Goal: Task Accomplishment & Management: Manage account settings

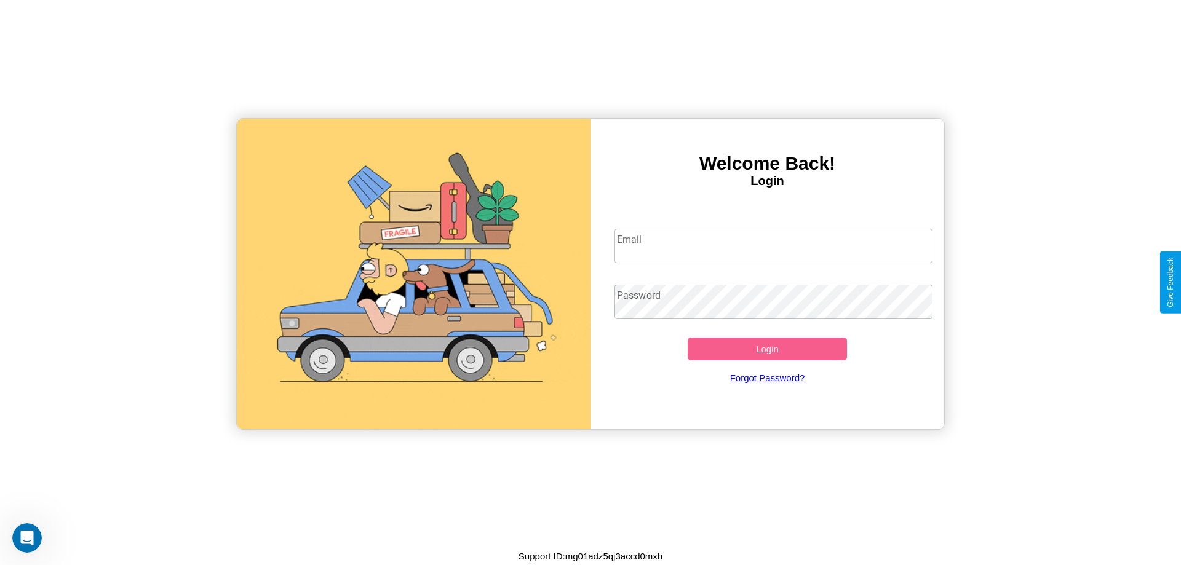
click at [773, 245] on input "Email" at bounding box center [773, 246] width 319 height 34
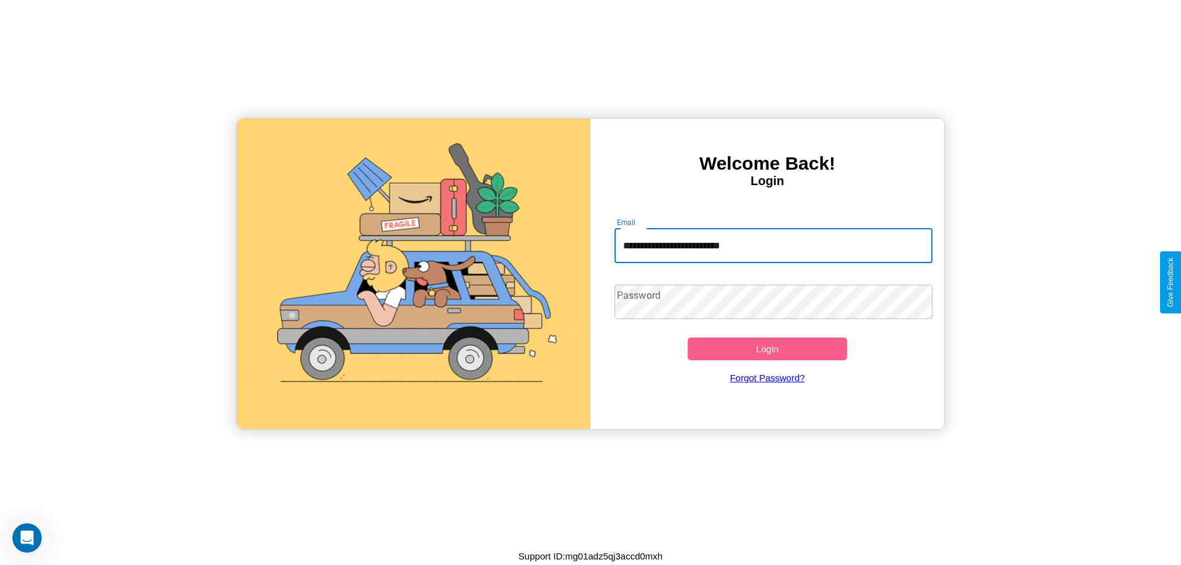
type input "**********"
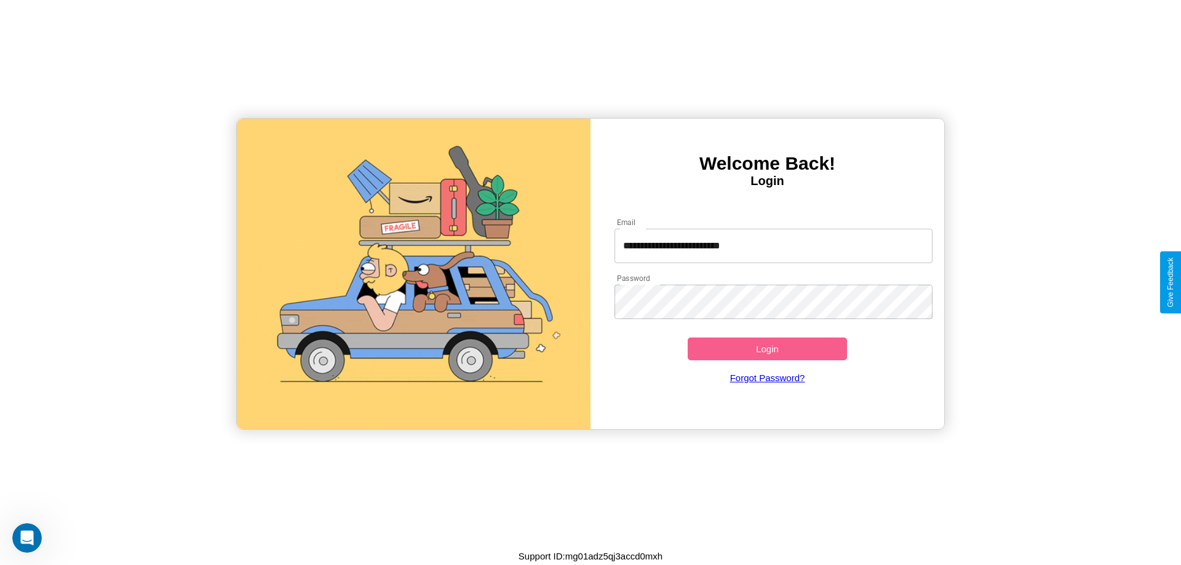
click at [767, 349] on button "Login" at bounding box center [767, 349] width 159 height 23
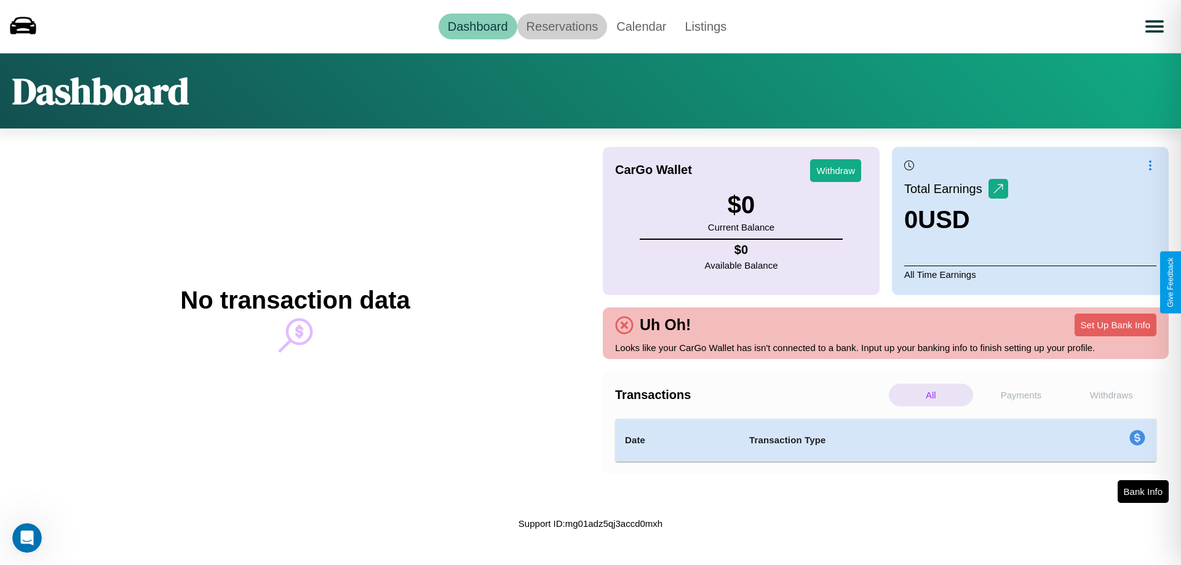
click at [561, 26] on link "Reservations" at bounding box center [562, 27] width 90 height 26
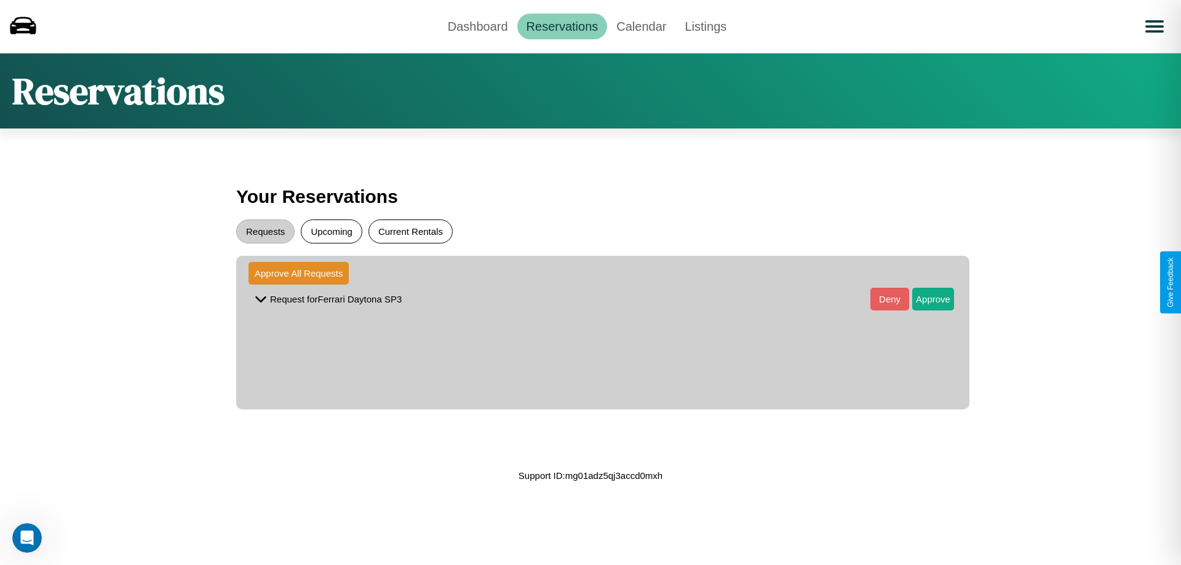
click at [410, 231] on button "Current Rentals" at bounding box center [410, 232] width 84 height 24
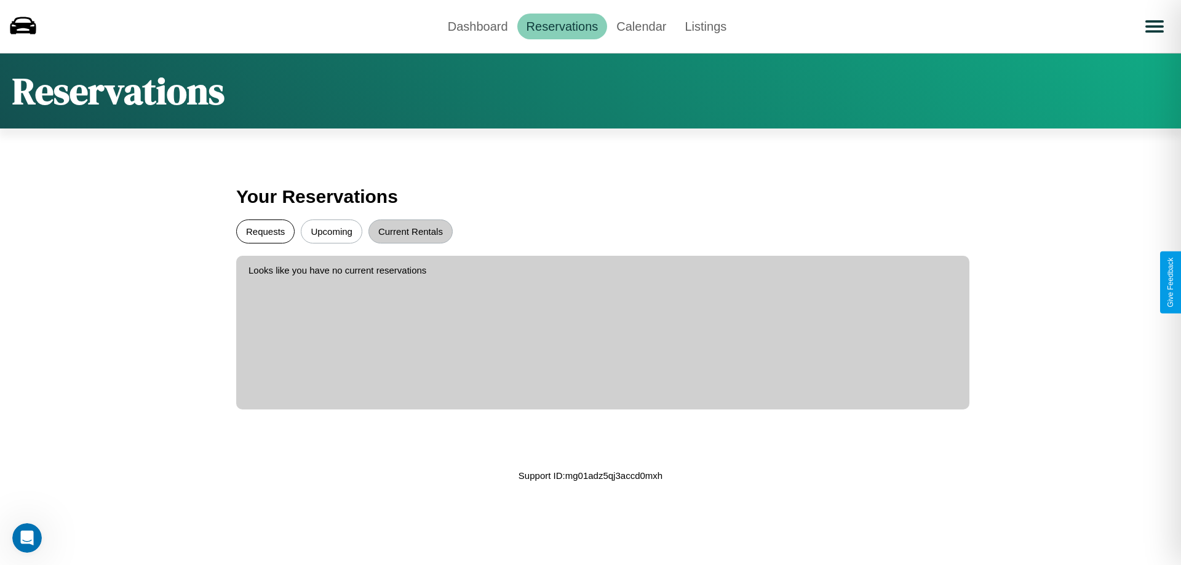
click at [265, 231] on button "Requests" at bounding box center [265, 232] width 58 height 24
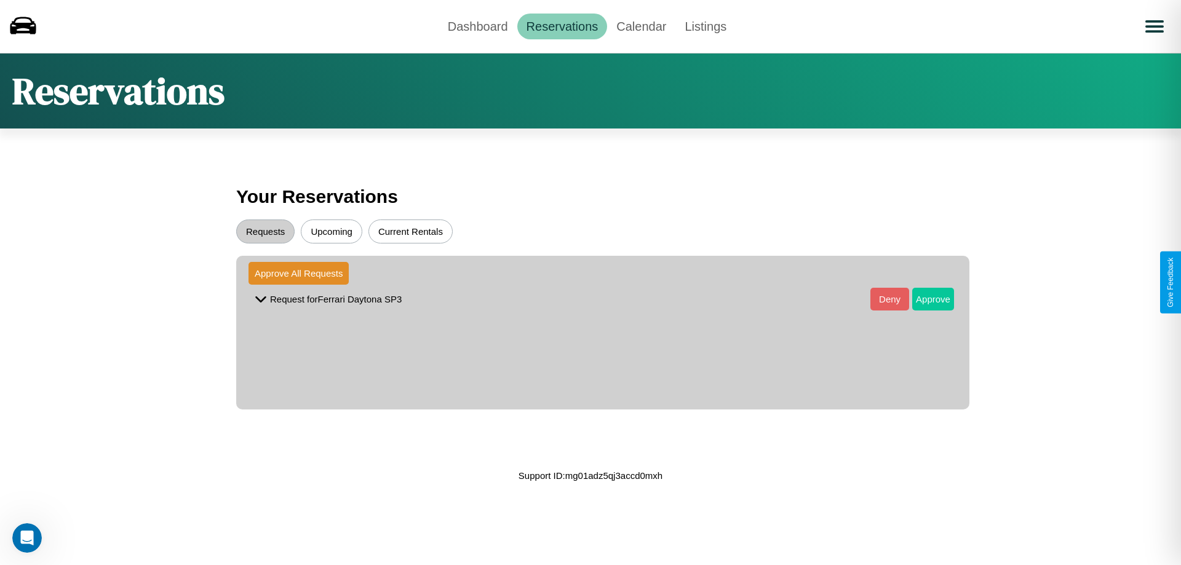
click at [924, 299] on button "Approve" at bounding box center [933, 299] width 42 height 23
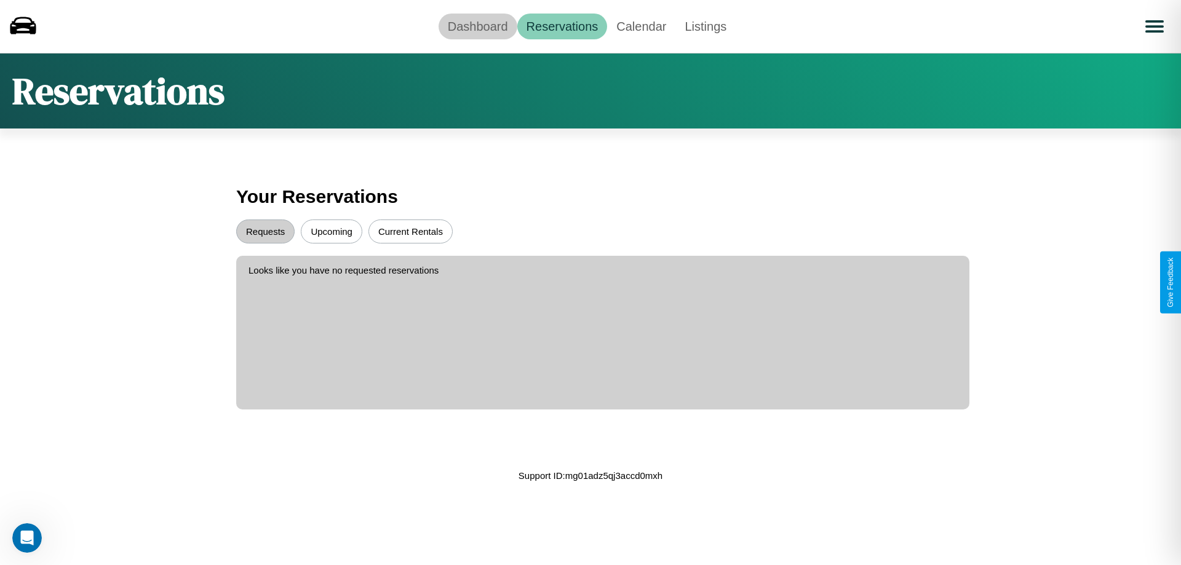
click at [477, 26] on link "Dashboard" at bounding box center [477, 27] width 79 height 26
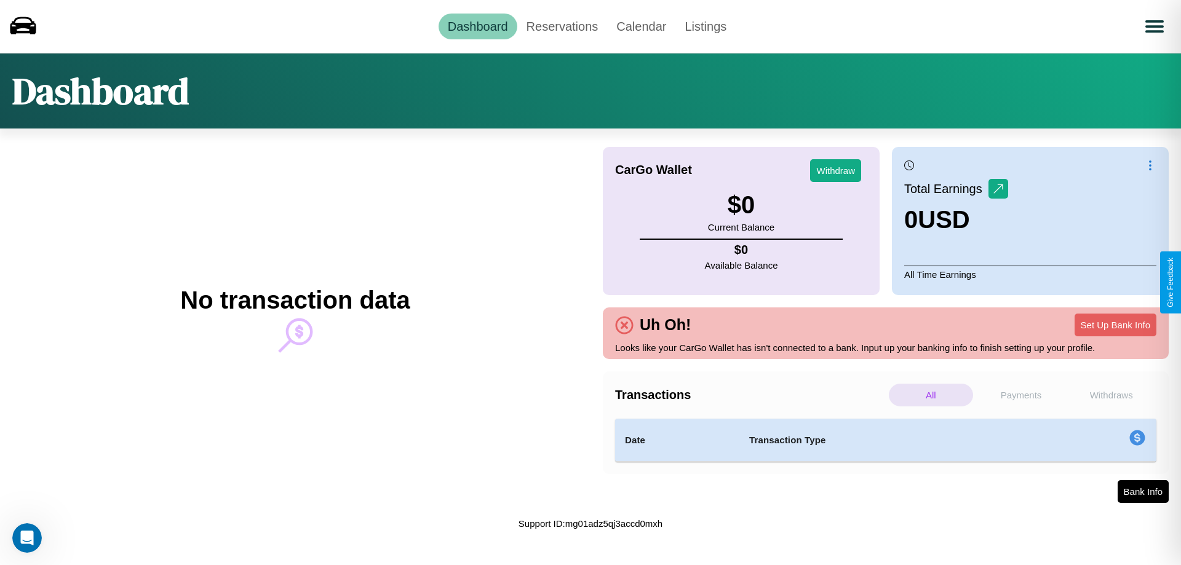
click at [1021, 395] on p "Payments" at bounding box center [1021, 395] width 84 height 23
click at [1111, 395] on p "Withdraws" at bounding box center [1111, 395] width 84 height 23
click at [1021, 395] on p "Payments" at bounding box center [1021, 395] width 84 height 23
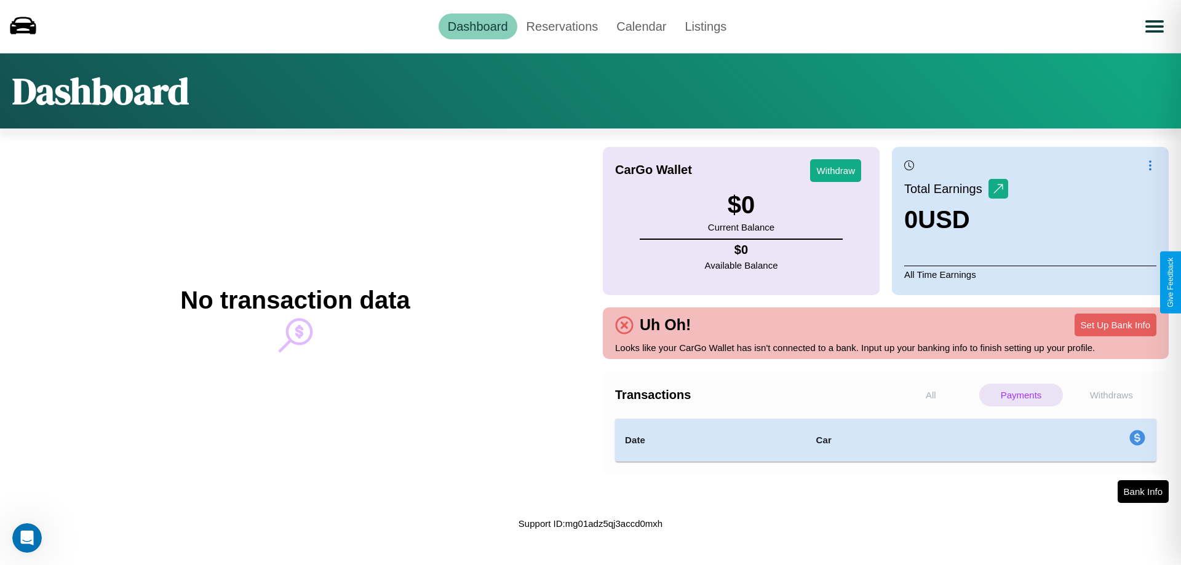
click at [1111, 395] on p "Withdraws" at bounding box center [1111, 395] width 84 height 23
click at [1115, 325] on button "Set Up Bank Info" at bounding box center [1115, 325] width 82 height 23
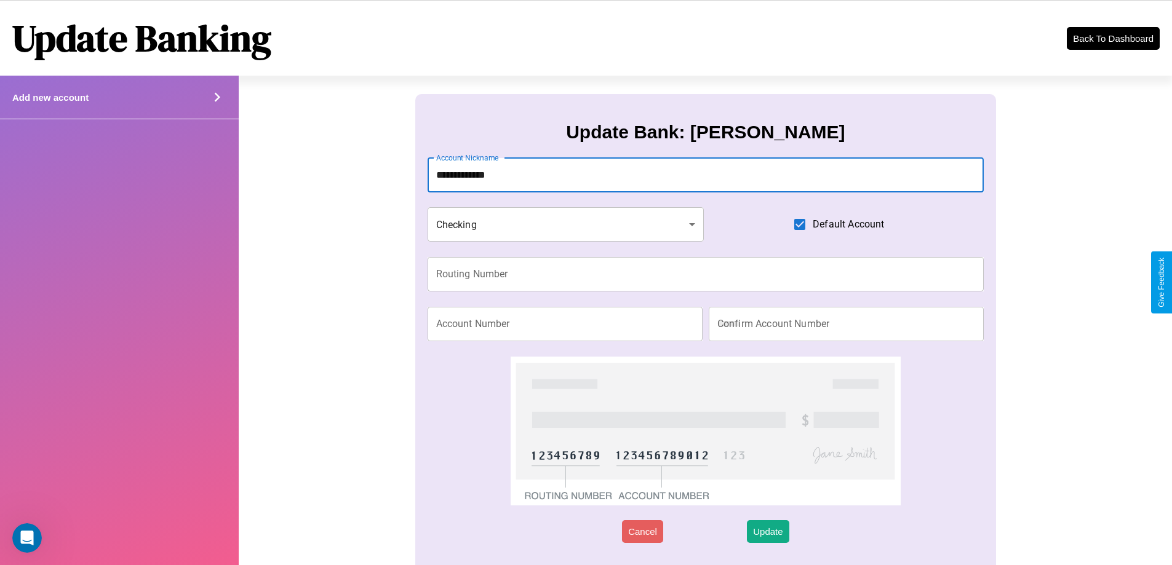
type input "**********"
